Goal: Entertainment & Leisure: Consume media (video, audio)

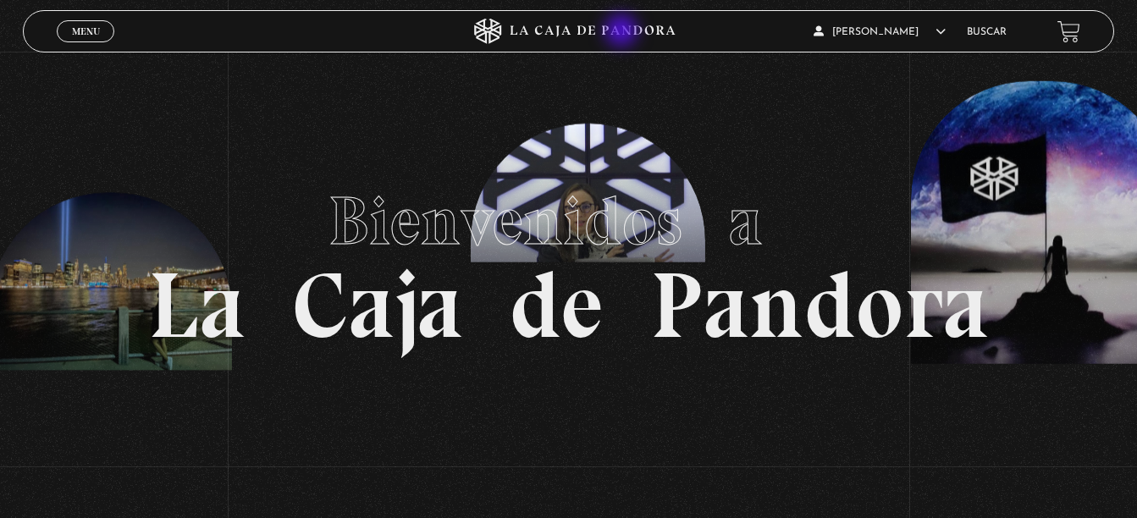
drag, startPoint x: 623, startPoint y: 32, endPoint x: 612, endPoint y: 30, distance: 11.3
click at [623, 32] on icon at bounding box center [592, 31] width 165 height 11
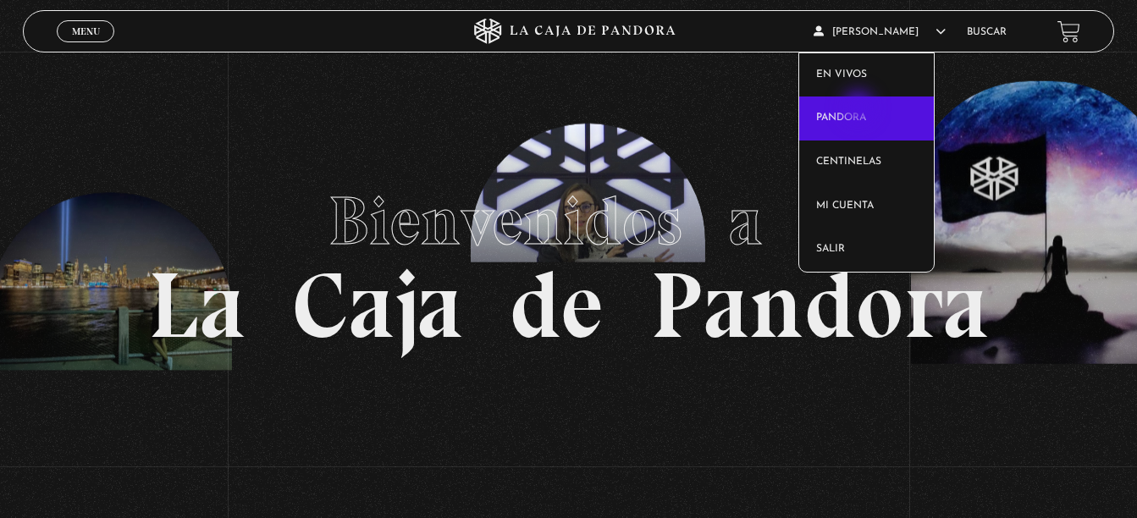
click at [860, 109] on link "Pandora" at bounding box center [866, 119] width 135 height 44
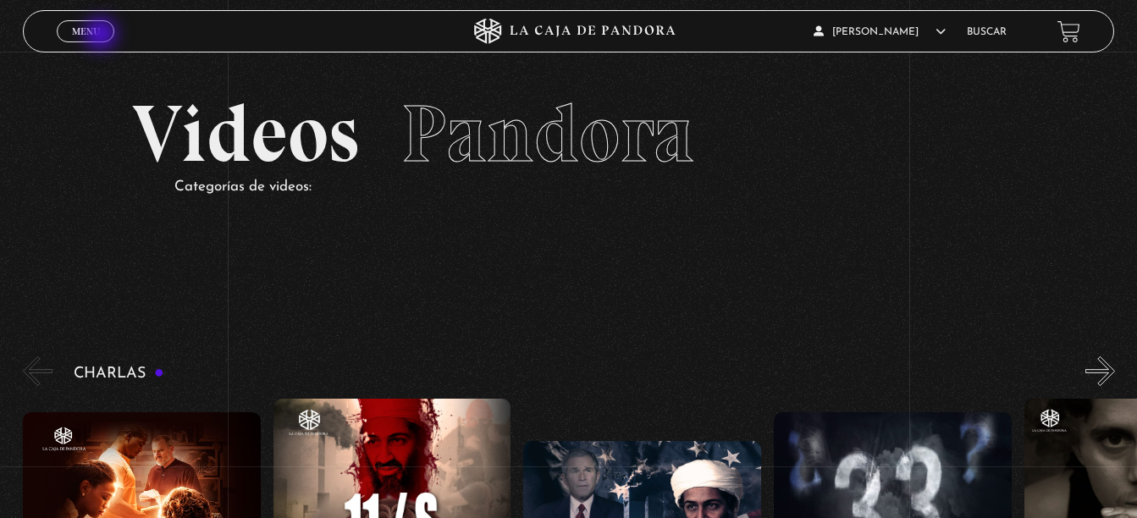
click at [102, 36] on link "Menu Cerrar" at bounding box center [86, 31] width 58 height 22
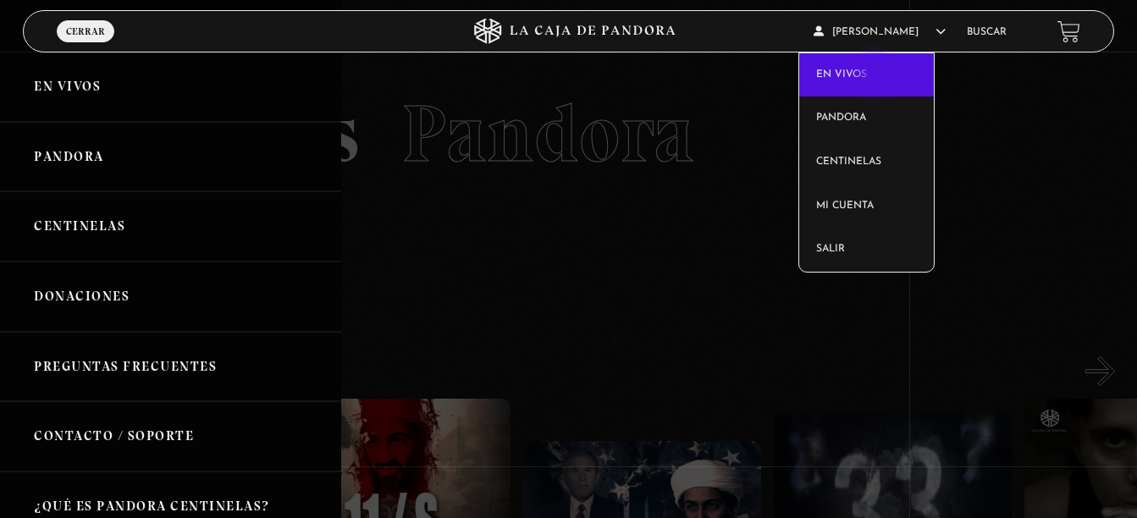
click at [876, 72] on link "En vivos" at bounding box center [866, 75] width 135 height 44
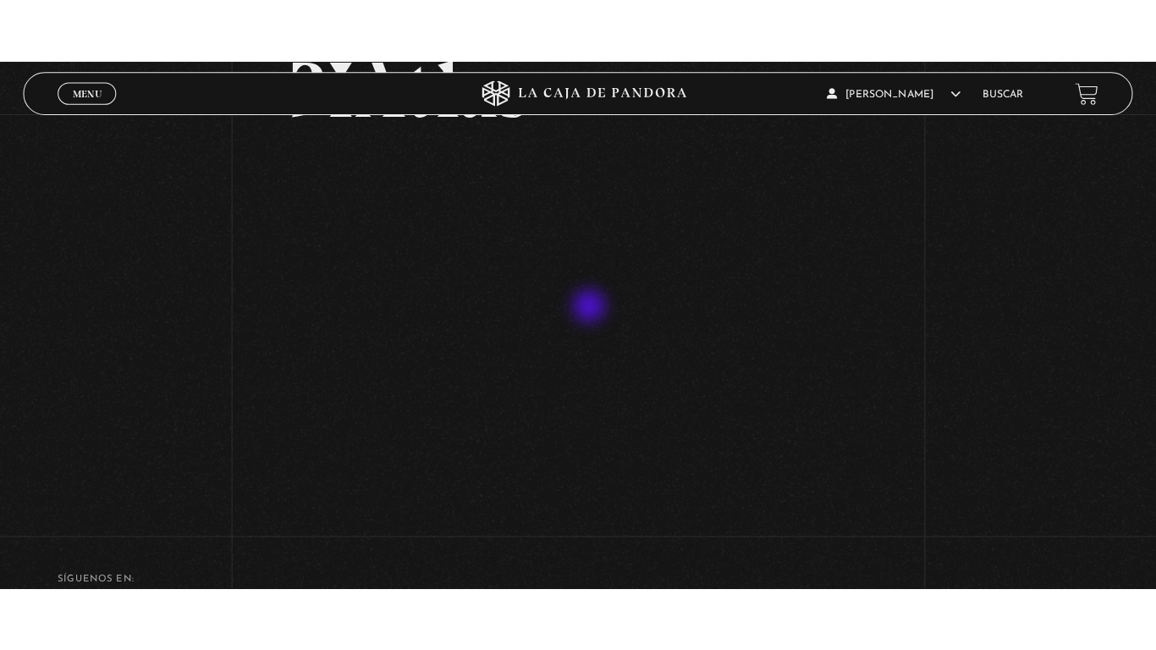
scroll to position [169, 0]
